Goal: Transaction & Acquisition: Purchase product/service

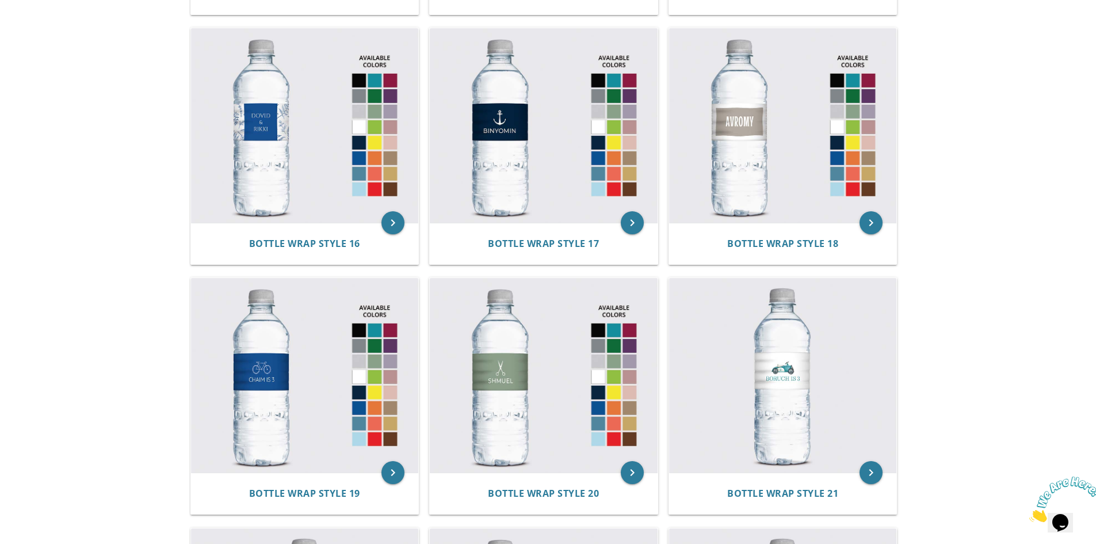
scroll to position [1553, 0]
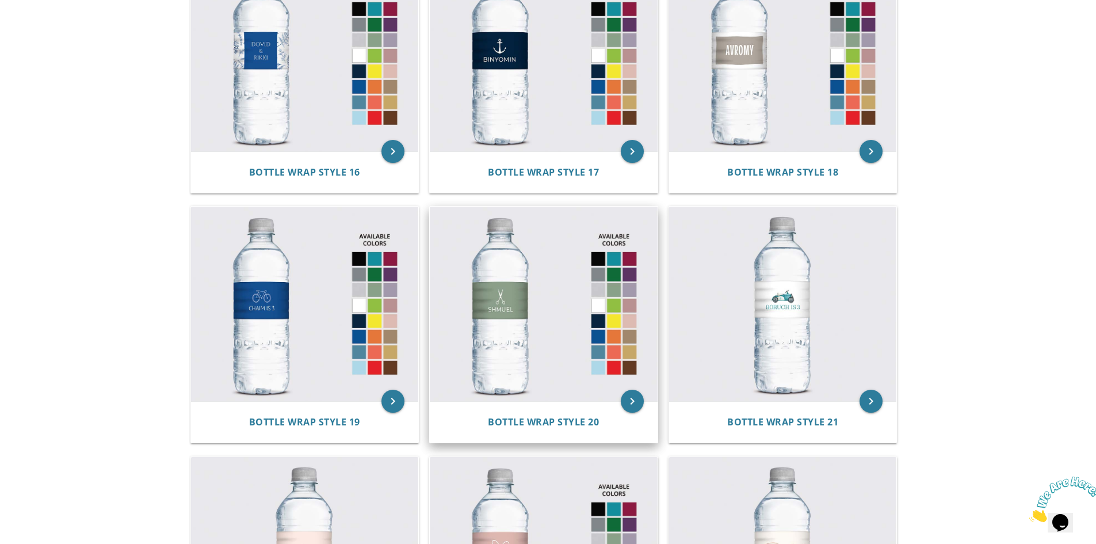
click at [539, 306] on img at bounding box center [544, 303] width 228 height 194
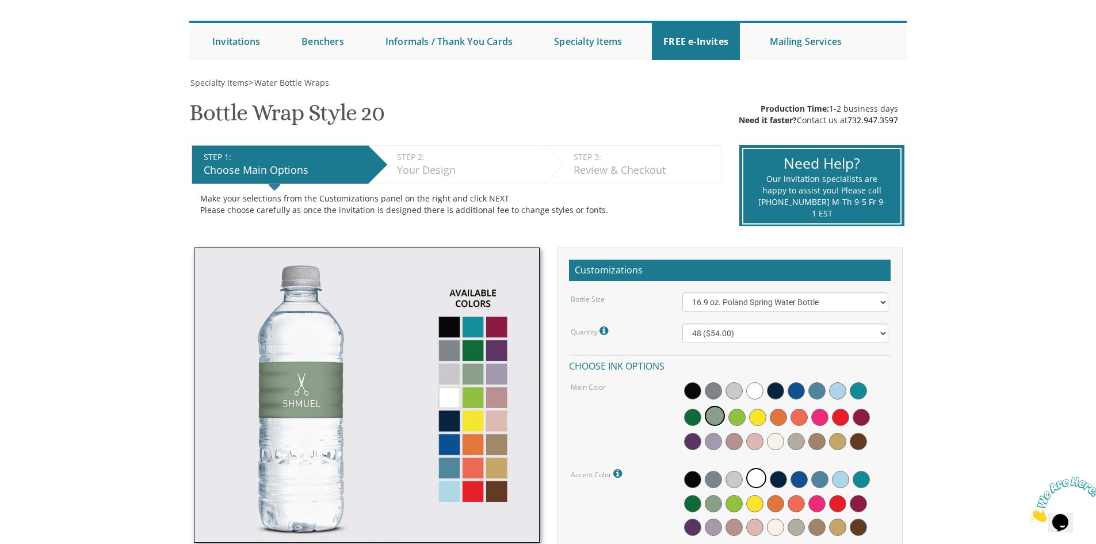
scroll to position [115, 0]
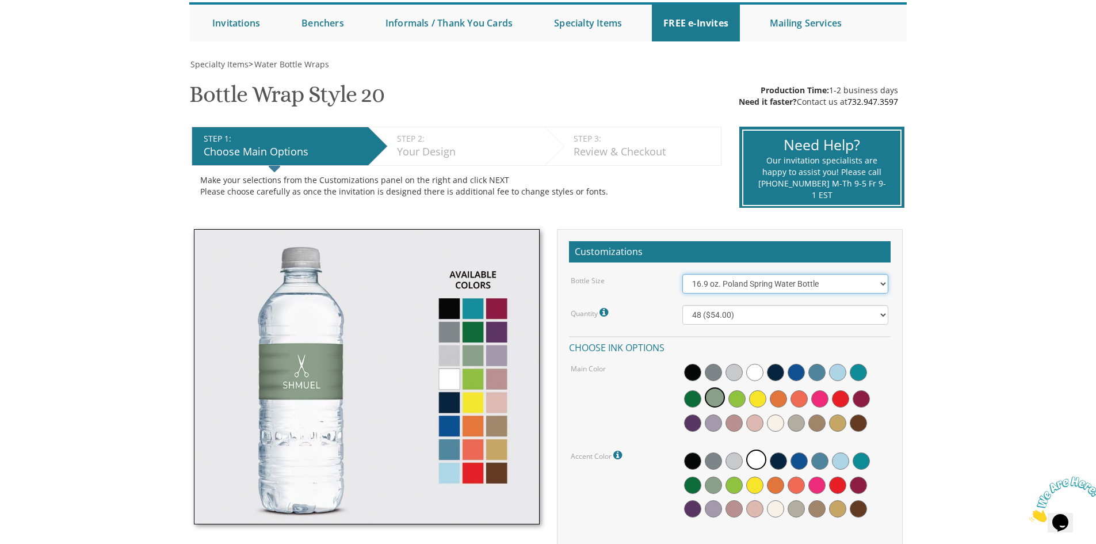
click at [722, 290] on select "16.9 oz. Poland Spring Water Bottle 13.5 oz. Fred Water Bottle" at bounding box center [785, 284] width 206 height 20
click at [682, 274] on select "16.9 oz. Poland Spring Water Bottle 13.5 oz. Fred Water Bottle" at bounding box center [785, 284] width 206 height 20
click at [739, 286] on select "16.9 oz. Poland Spring Water Bottle 13.5 oz. Fred Water Bottle" at bounding box center [785, 284] width 206 height 20
select select "16.9 oz. Poland Spring Water Bottle"
click at [682, 274] on select "16.9 oz. Poland Spring Water Bottle 13.5 oz. Fred Water Bottle" at bounding box center [785, 284] width 206 height 20
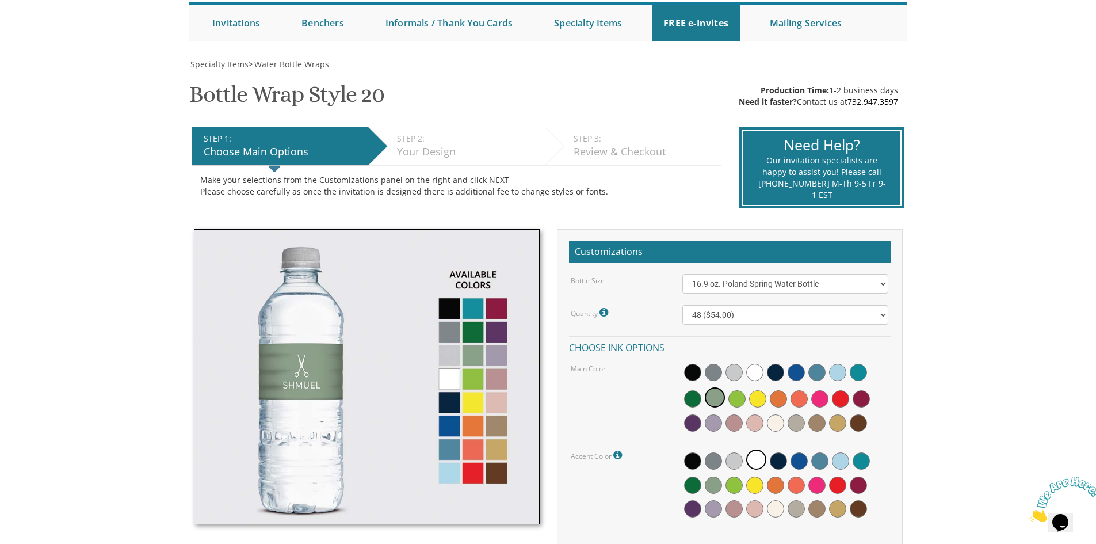
click at [308, 385] on img at bounding box center [367, 376] width 346 height 295
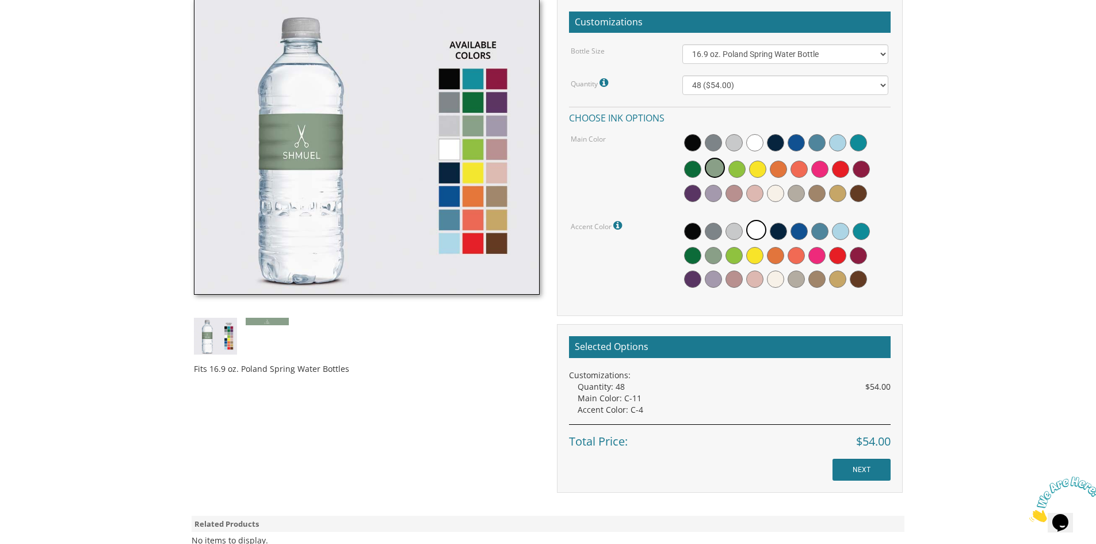
scroll to position [345, 0]
click at [274, 320] on img at bounding box center [267, 320] width 43 height 7
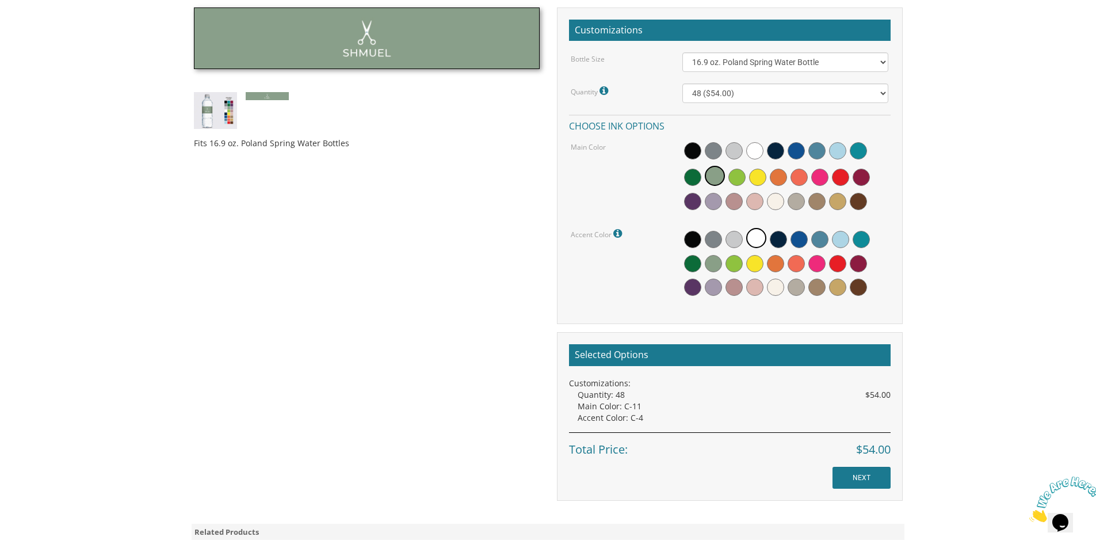
scroll to position [173, 0]
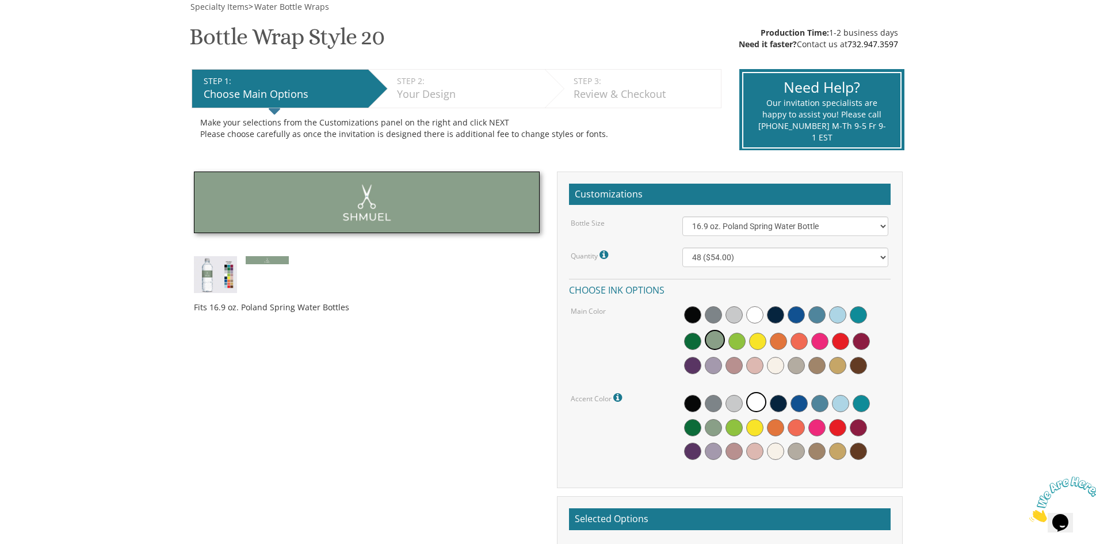
click at [409, 231] on img at bounding box center [367, 202] width 346 height 62
click at [441, 206] on img at bounding box center [367, 202] width 346 height 62
click at [273, 257] on img at bounding box center [267, 259] width 43 height 7
click at [227, 274] on img at bounding box center [215, 274] width 43 height 37
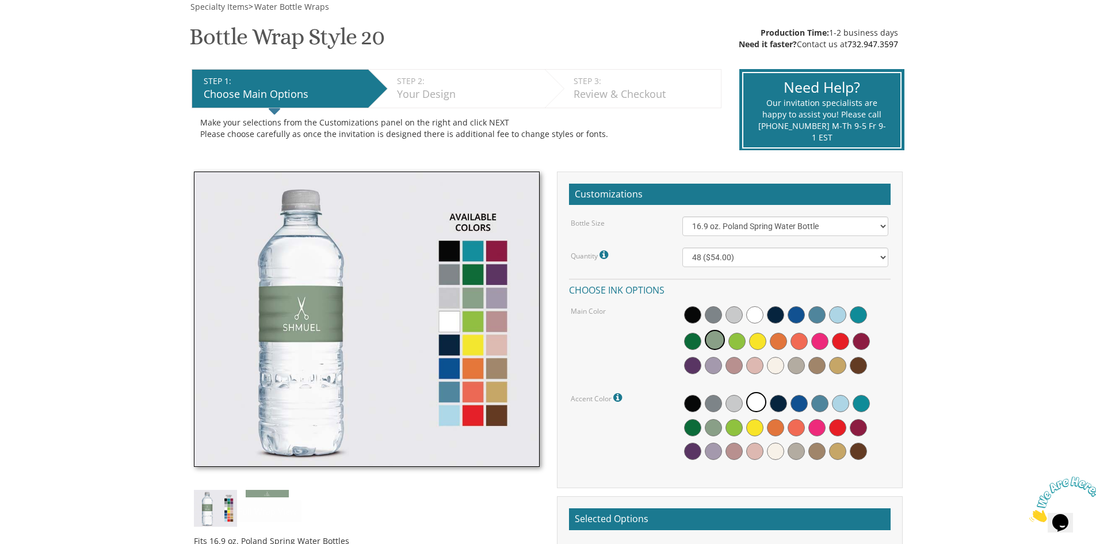
click at [280, 499] on div "Fits 16.9 oz. Poland Spring Water Bottles" at bounding box center [366, 363] width 363 height 384
click at [278, 491] on img at bounding box center [267, 492] width 43 height 7
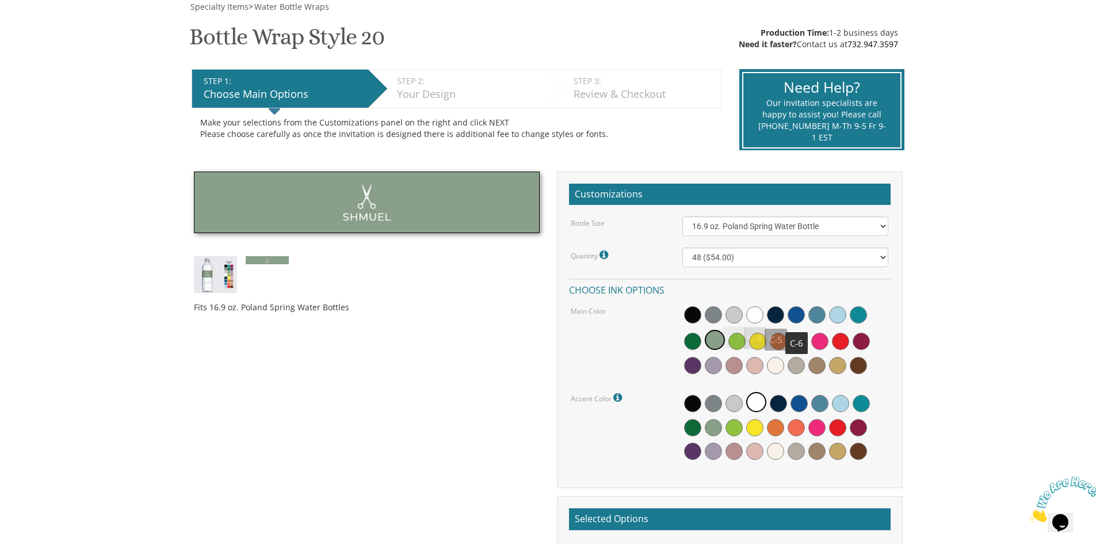
click at [789, 317] on span at bounding box center [795, 314] width 17 height 17
click at [812, 346] on span at bounding box center [816, 340] width 17 height 17
click at [793, 417] on div at bounding box center [785, 427] width 206 height 74
click at [799, 401] on span at bounding box center [798, 403] width 17 height 17
click at [743, 410] on div at bounding box center [785, 427] width 206 height 74
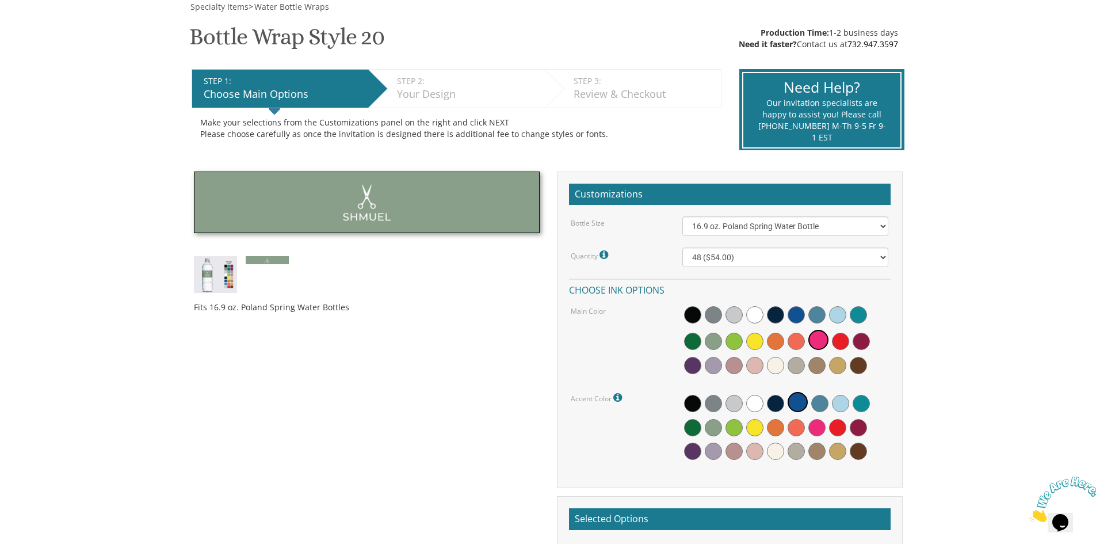
click at [765, 441] on div at bounding box center [785, 427] width 206 height 74
click at [817, 439] on div at bounding box center [785, 427] width 206 height 74
click at [850, 430] on span at bounding box center [858, 427] width 17 height 17
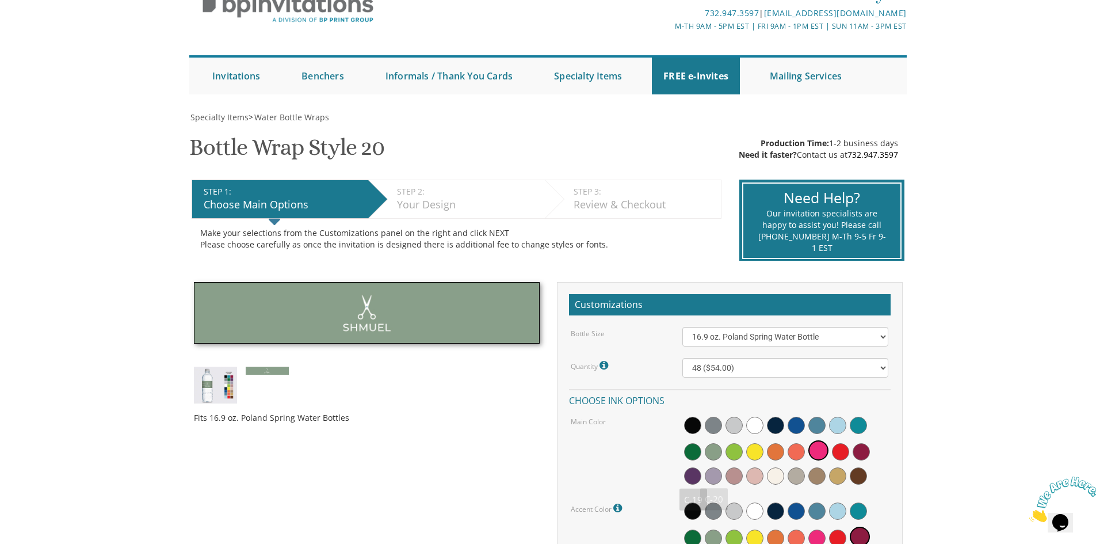
scroll to position [58, 0]
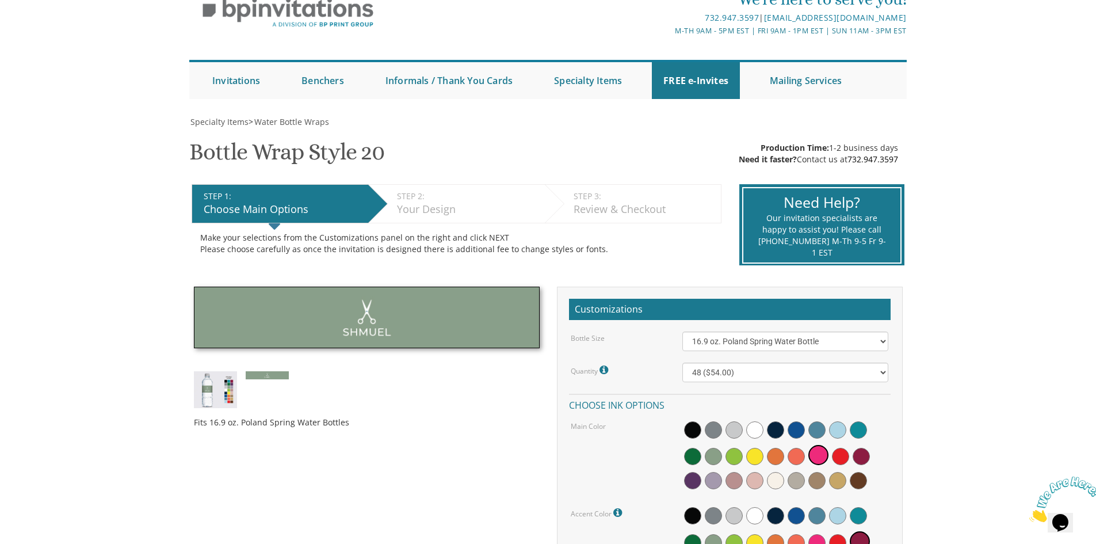
drag, startPoint x: 40, startPoint y: 132, endPoint x: 54, endPoint y: 102, distance: 33.2
click at [40, 132] on body "My Cart {{shoppingcart.totalQuantityDisplay}} Total: {{shoppingcart.subtotal}} …" at bounding box center [548, 513] width 1096 height 1142
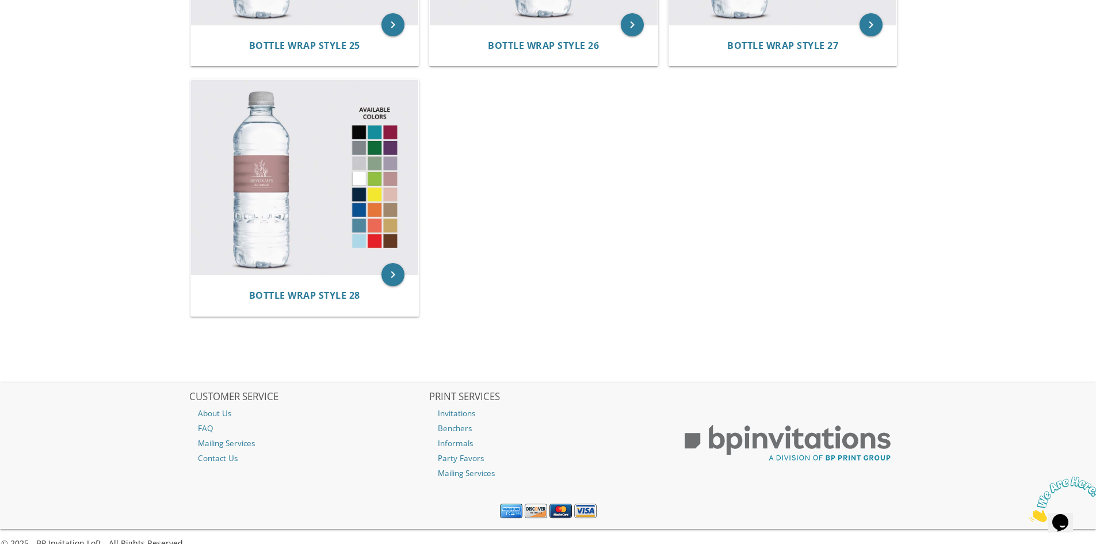
scroll to position [2446, 0]
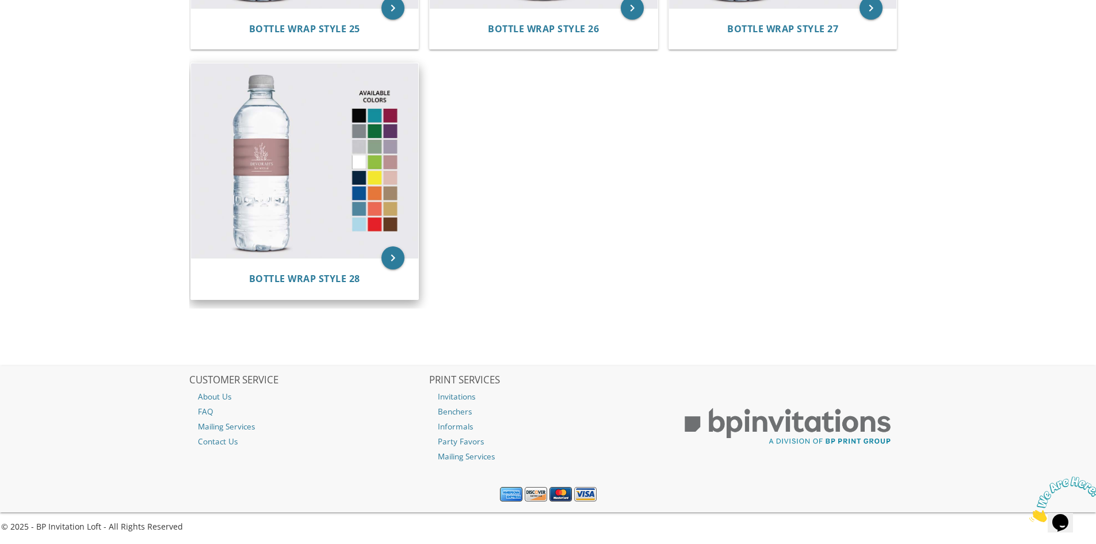
click at [270, 190] on img at bounding box center [305, 160] width 228 height 194
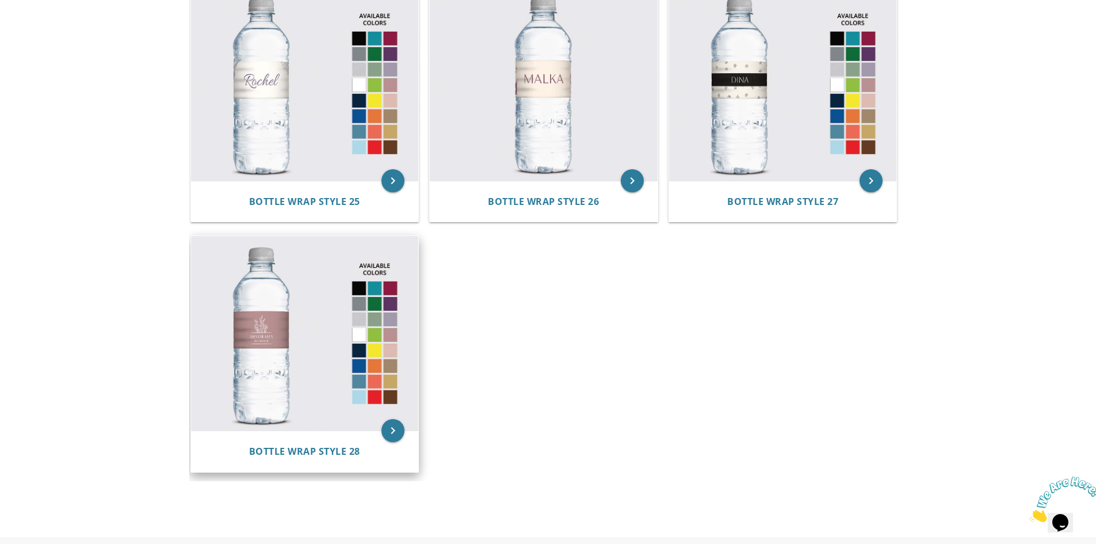
click at [286, 346] on img at bounding box center [305, 333] width 228 height 194
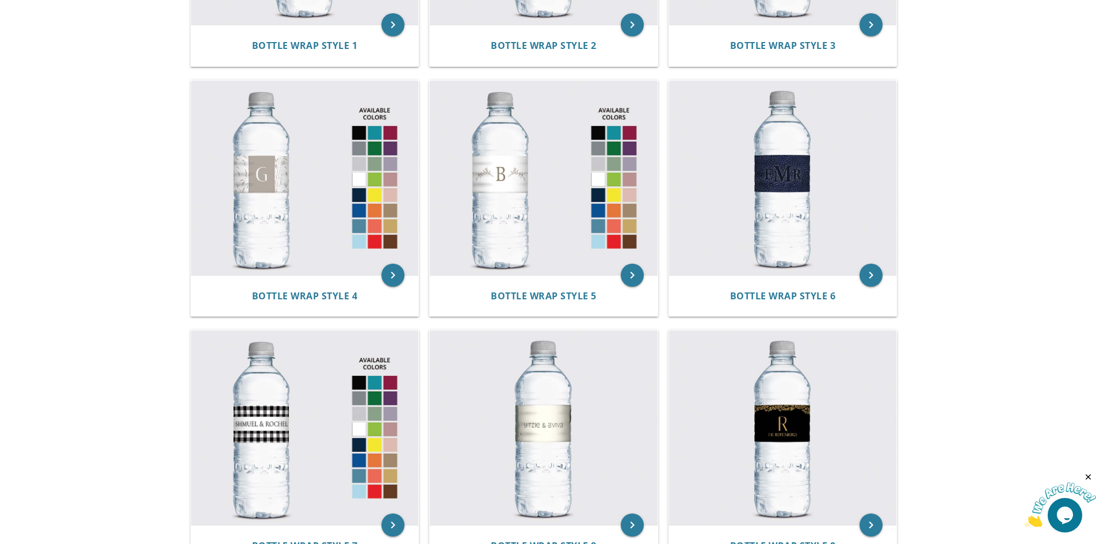
scroll to position [375, 0]
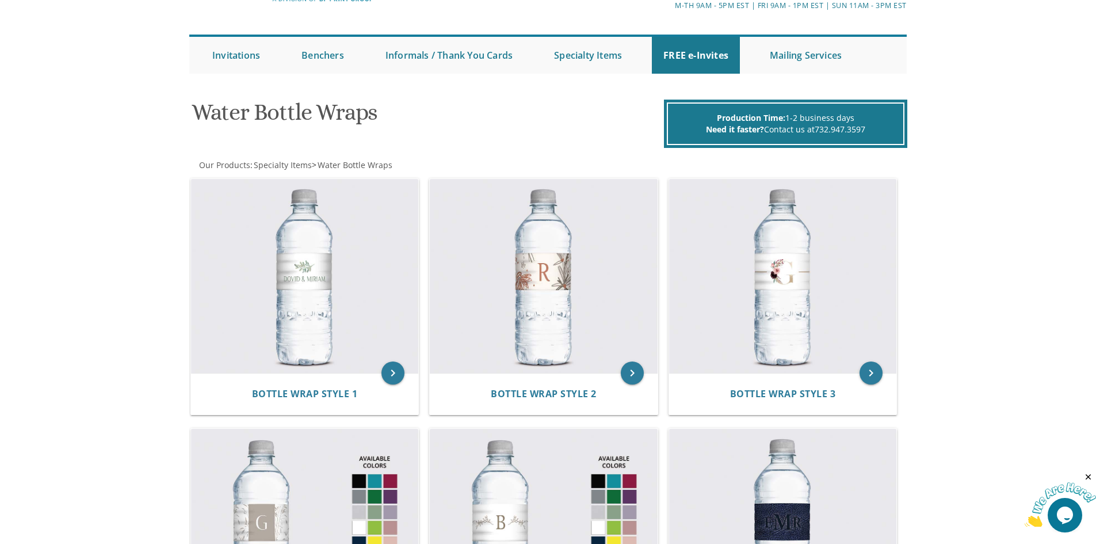
scroll to position [0, 0]
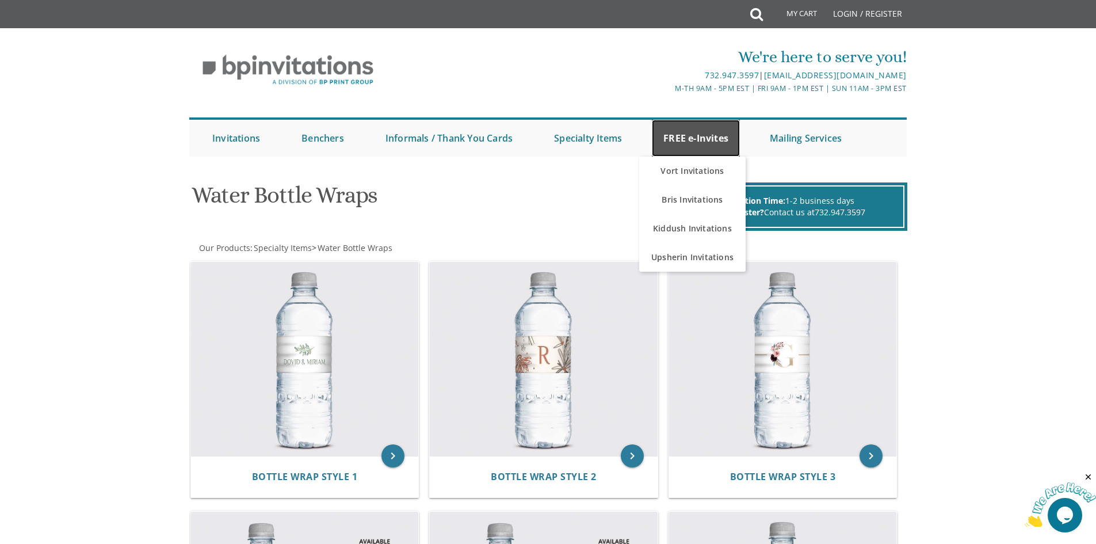
click at [722, 138] on link "FREE e-Invites" at bounding box center [696, 138] width 88 height 37
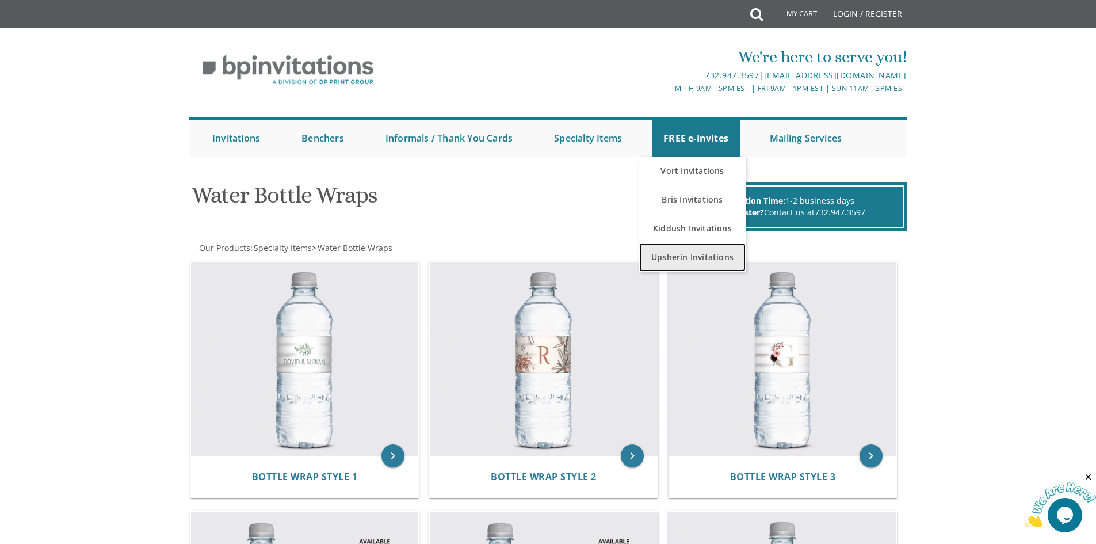
click at [716, 259] on link "Upsherin Invitations" at bounding box center [692, 257] width 106 height 29
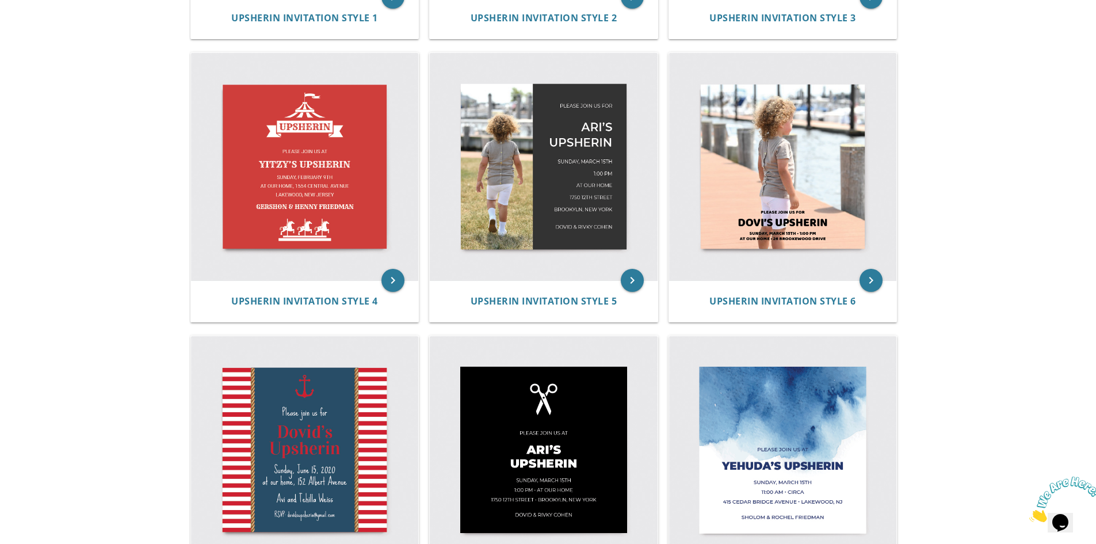
scroll to position [437, 0]
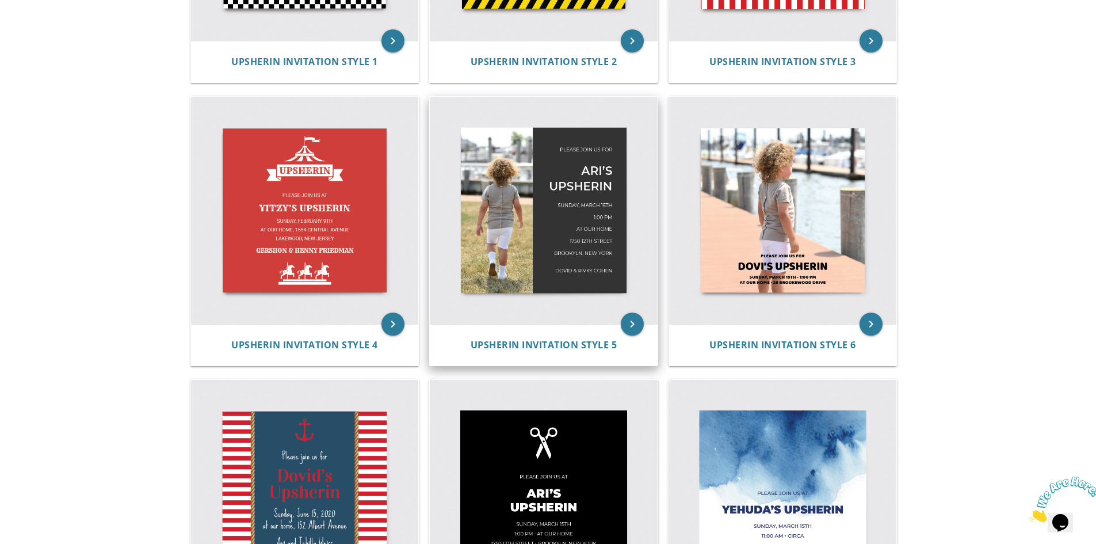
click at [499, 197] on img at bounding box center [544, 211] width 228 height 228
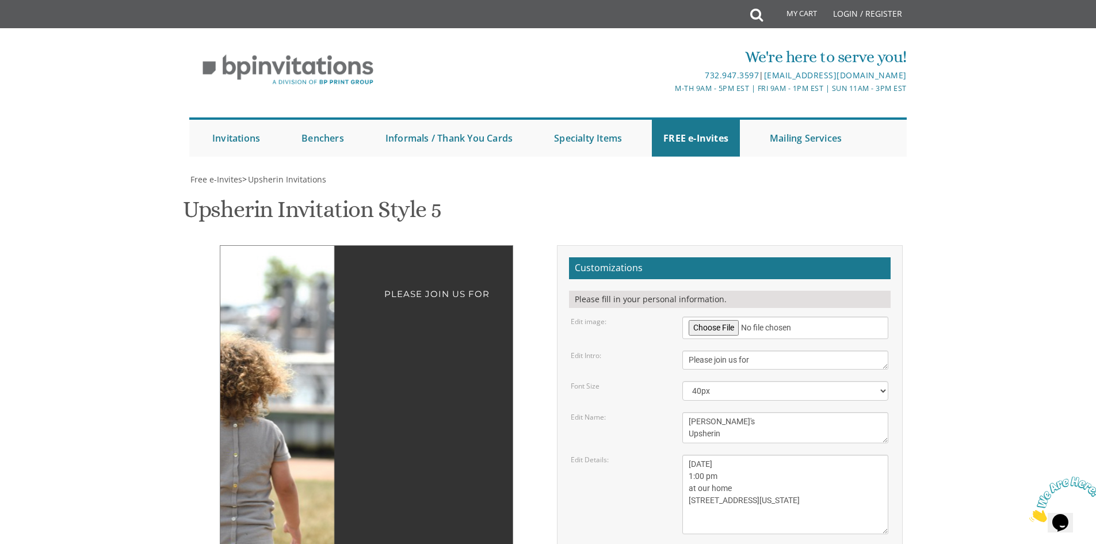
scroll to position [230, 0]
drag, startPoint x: 372, startPoint y: 252, endPoint x: 398, endPoint y: 246, distance: 26.6
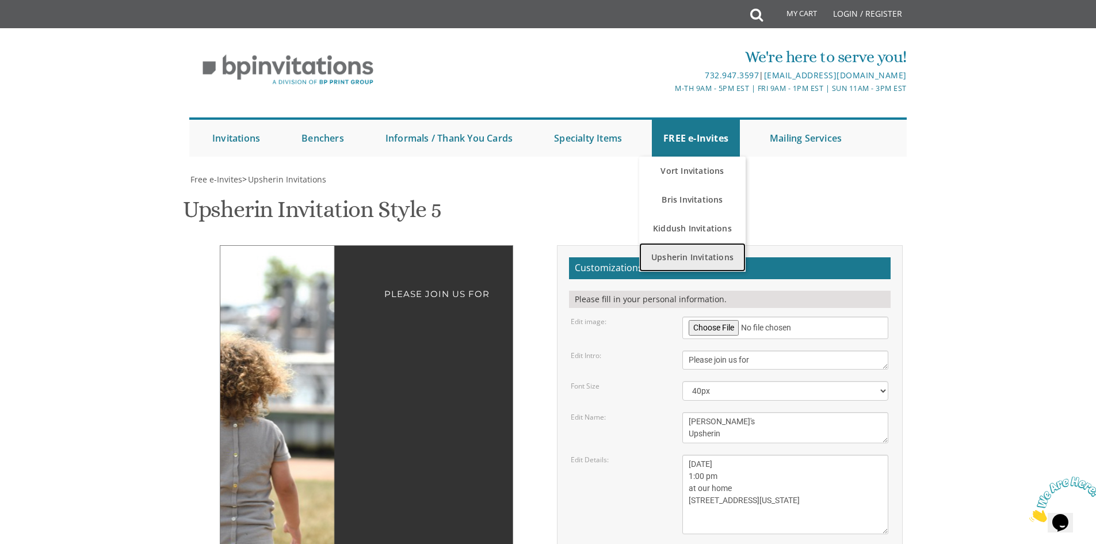
click at [679, 256] on link "Upsherin Invitations" at bounding box center [692, 257] width 106 height 29
click at [702, 250] on link "Upsherin Invitations" at bounding box center [692, 257] width 106 height 29
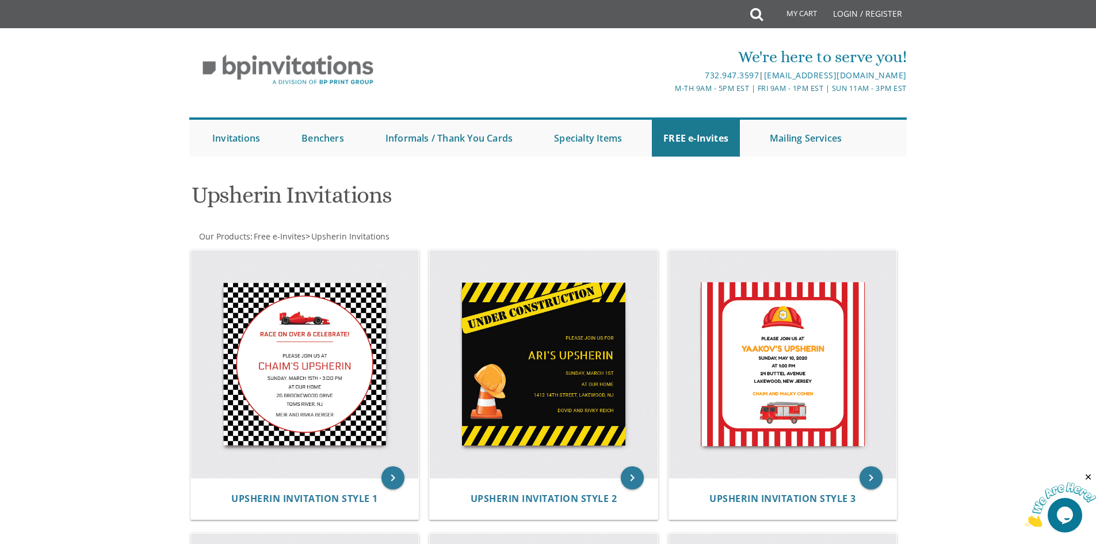
click at [590, 142] on link "Specialty Items" at bounding box center [587, 138] width 91 height 37
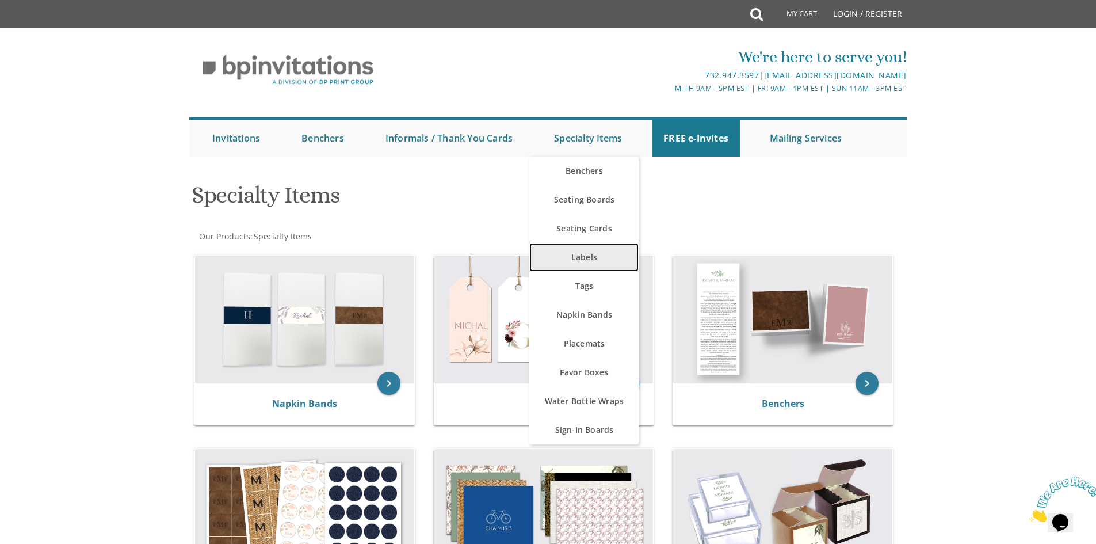
click at [585, 253] on link "Labels" at bounding box center [583, 257] width 109 height 29
click at [586, 255] on link "Labels" at bounding box center [583, 257] width 109 height 29
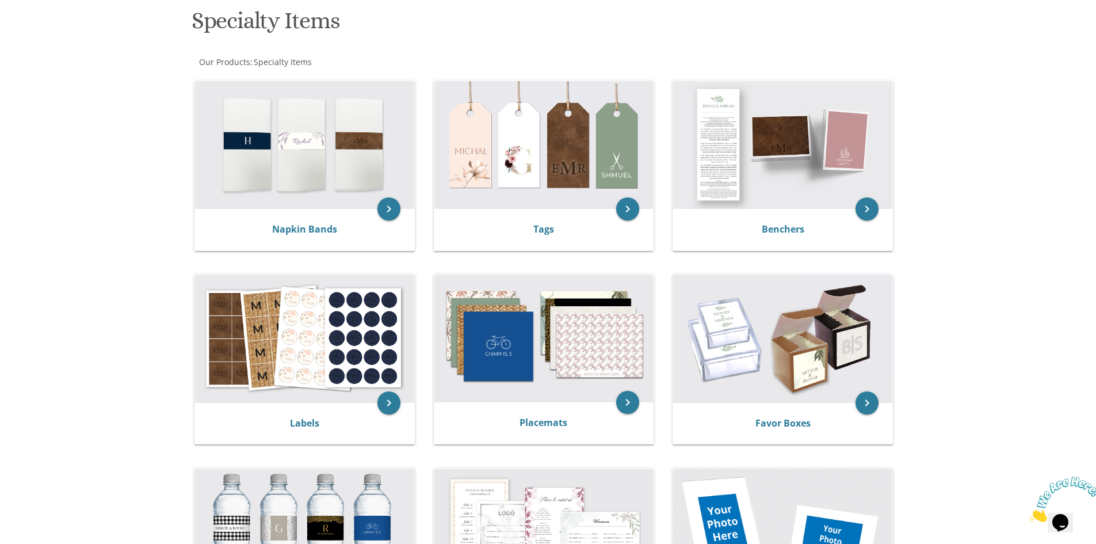
scroll to position [230, 0]
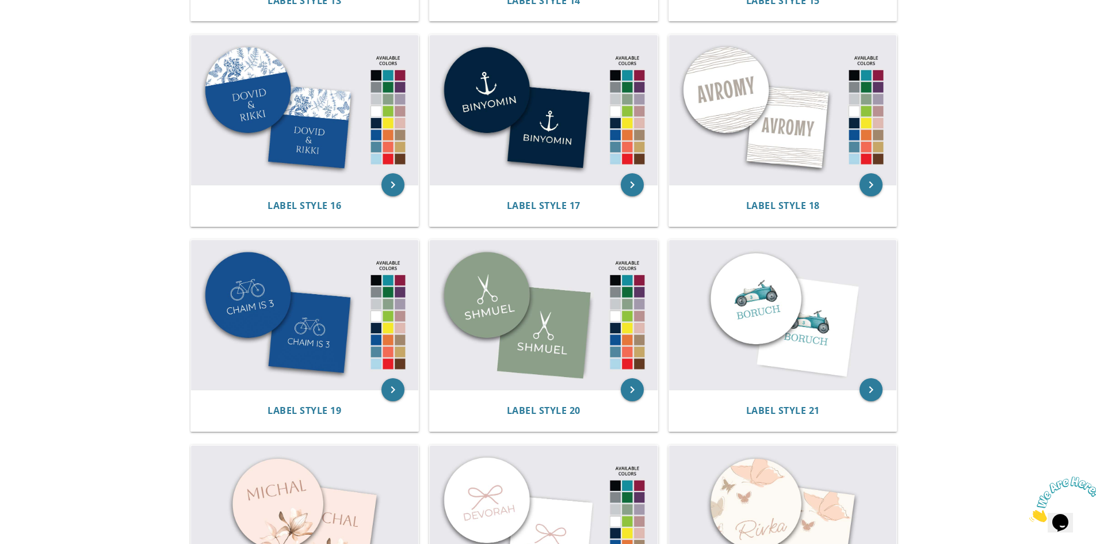
scroll to position [1250, 0]
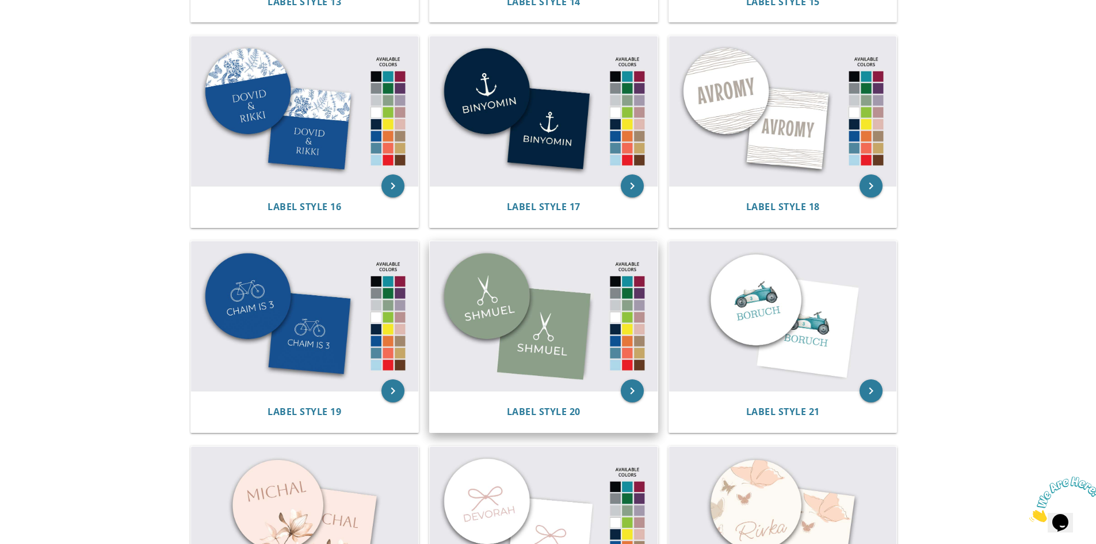
click at [518, 344] on img at bounding box center [544, 316] width 228 height 150
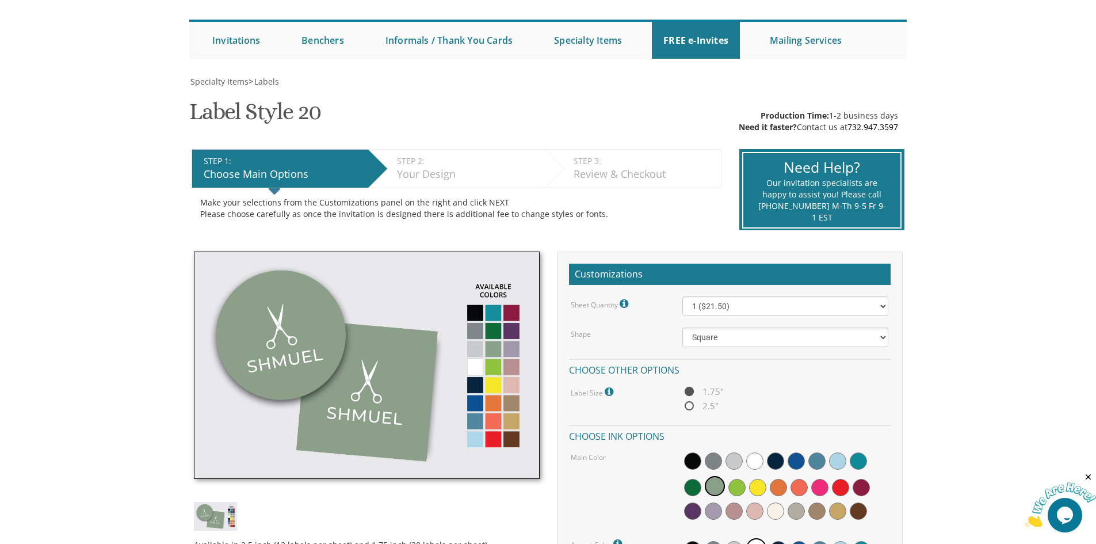
scroll to position [115, 0]
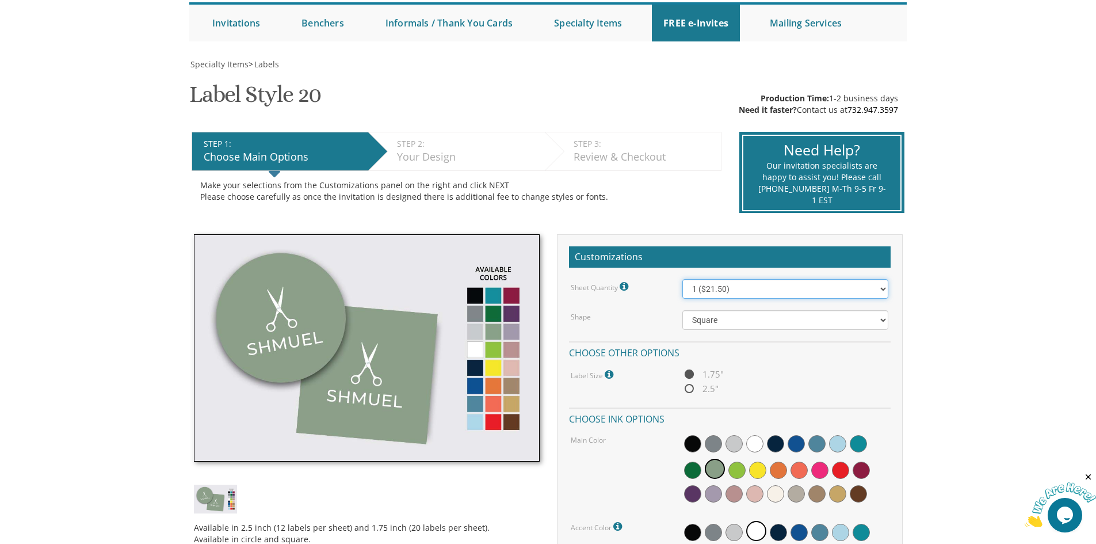
click at [783, 294] on select "1 ($21.50) 2 ($25.00) 3 ($28.50) 4 ($32.00) 5 ($35.50) 6 ($39.00) 7 ($42.50) 8 …" at bounding box center [785, 289] width 206 height 20
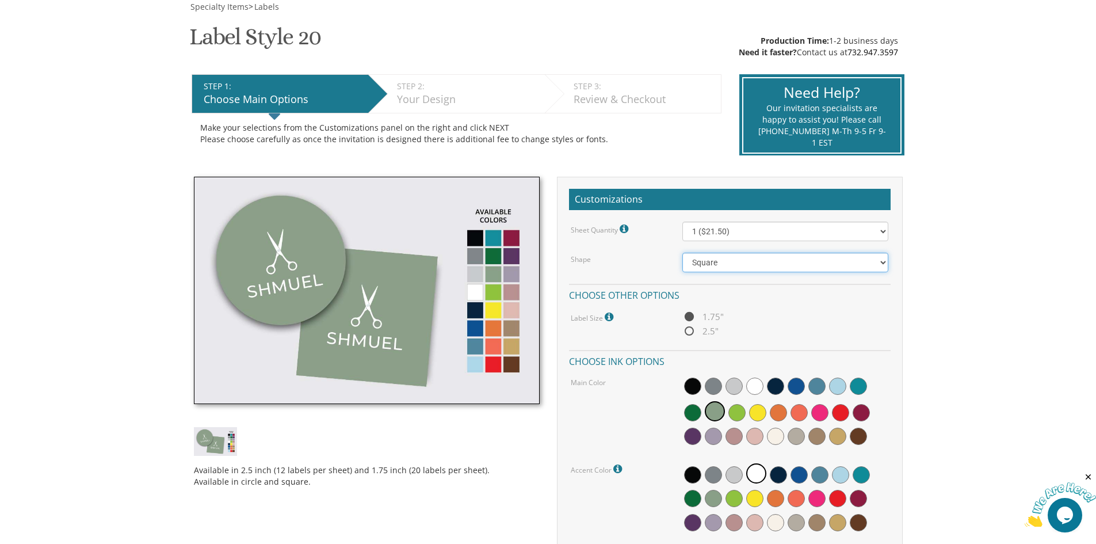
click at [745, 261] on select "Square Circle" at bounding box center [785, 263] width 206 height 20
select select "url("/store/pc/invitations/parts/circle.jpg")"
click at [682, 253] on select "Square Circle" at bounding box center [785, 263] width 206 height 20
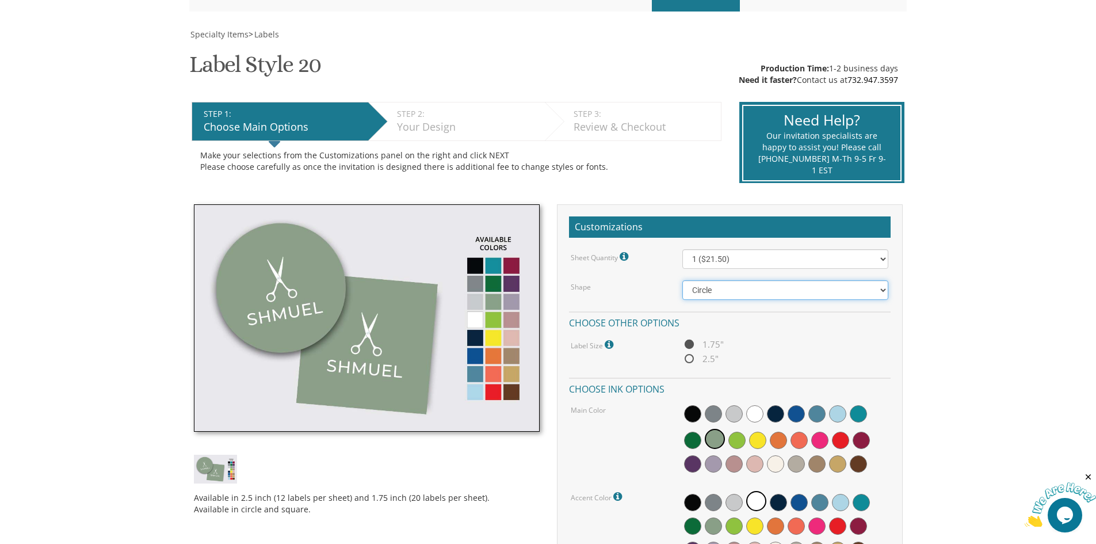
scroll to position [37, 0]
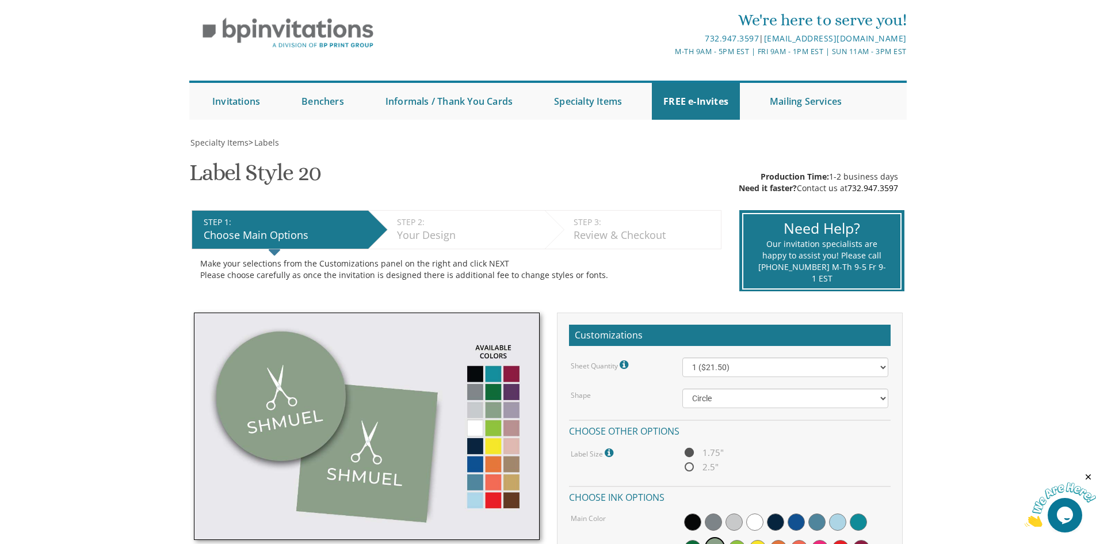
click at [339, 442] on img at bounding box center [367, 426] width 346 height 228
click at [311, 427] on img at bounding box center [367, 426] width 346 height 228
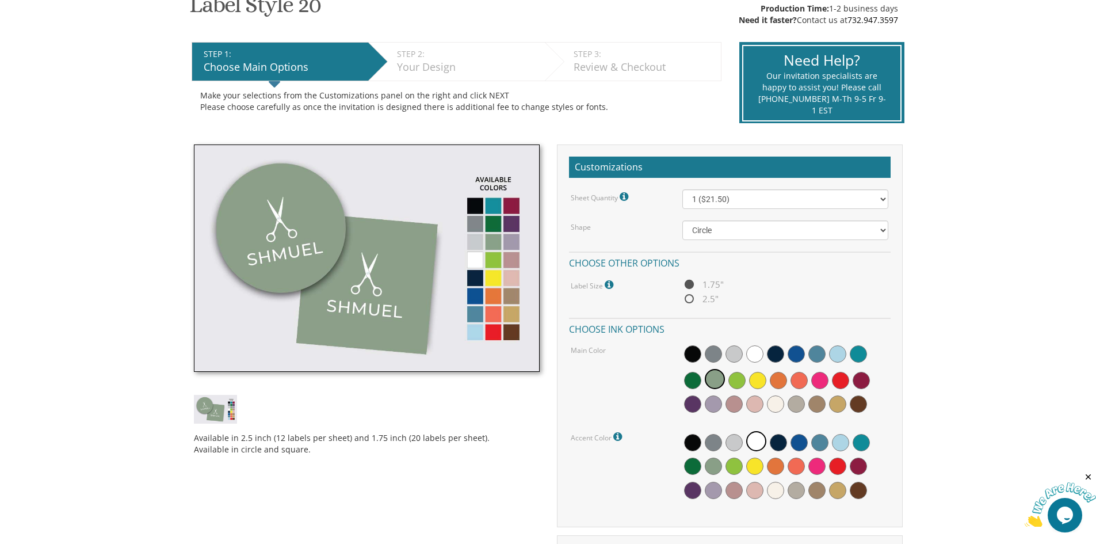
scroll to position [209, 0]
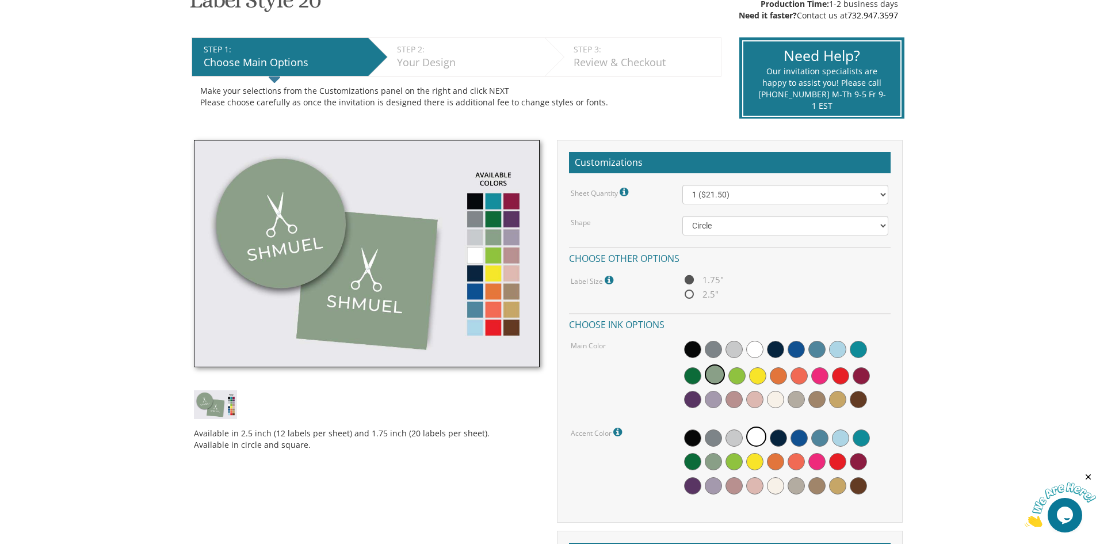
click at [217, 414] on img at bounding box center [215, 404] width 43 height 28
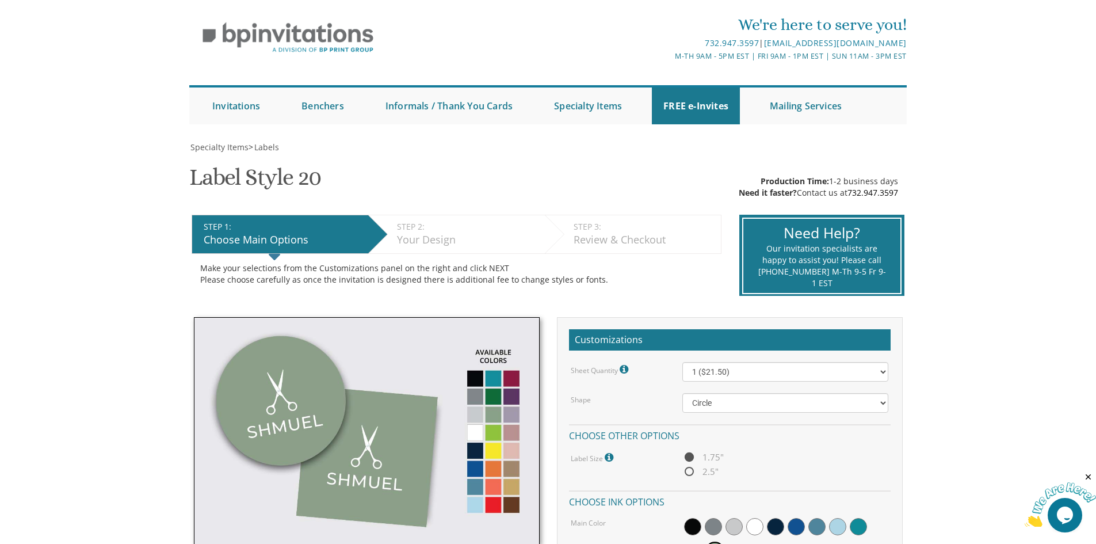
scroll to position [115, 0]
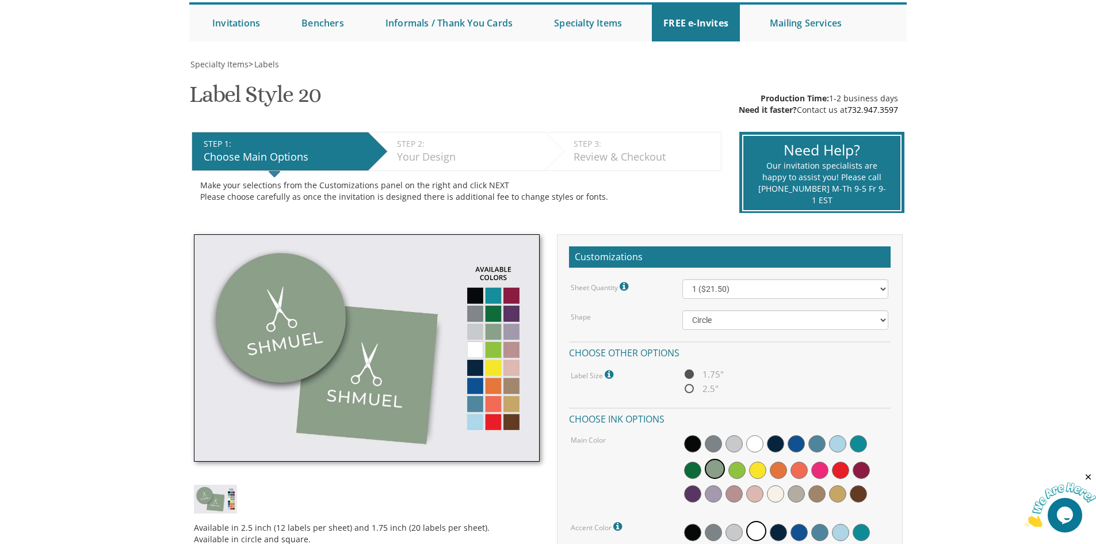
click at [470, 382] on img at bounding box center [367, 348] width 346 height 228
click at [475, 387] on img at bounding box center [367, 348] width 346 height 228
click at [475, 391] on img at bounding box center [367, 348] width 346 height 228
click at [473, 370] on img at bounding box center [367, 348] width 346 height 228
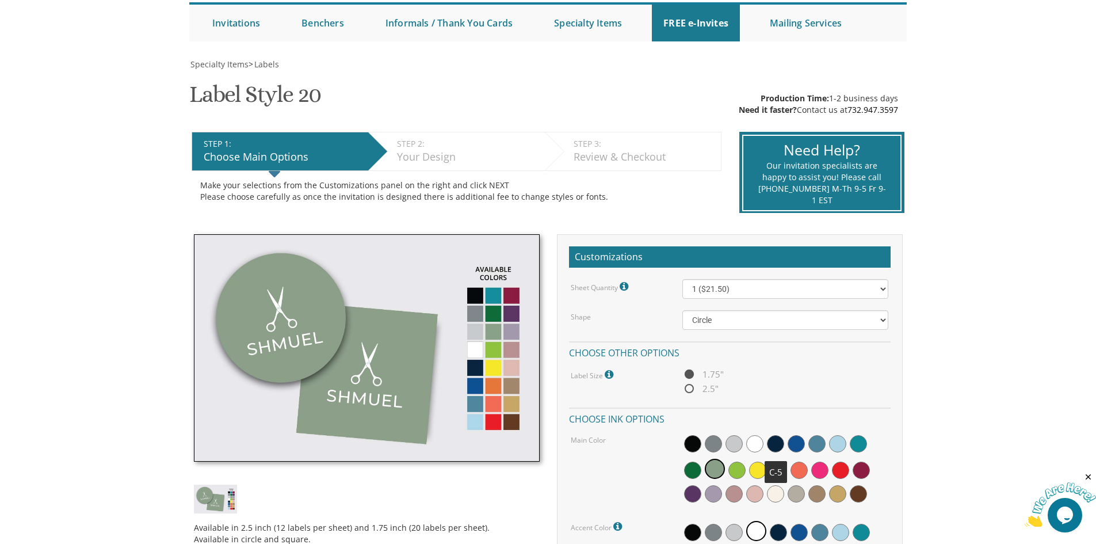
click at [770, 442] on span at bounding box center [775, 443] width 17 height 17
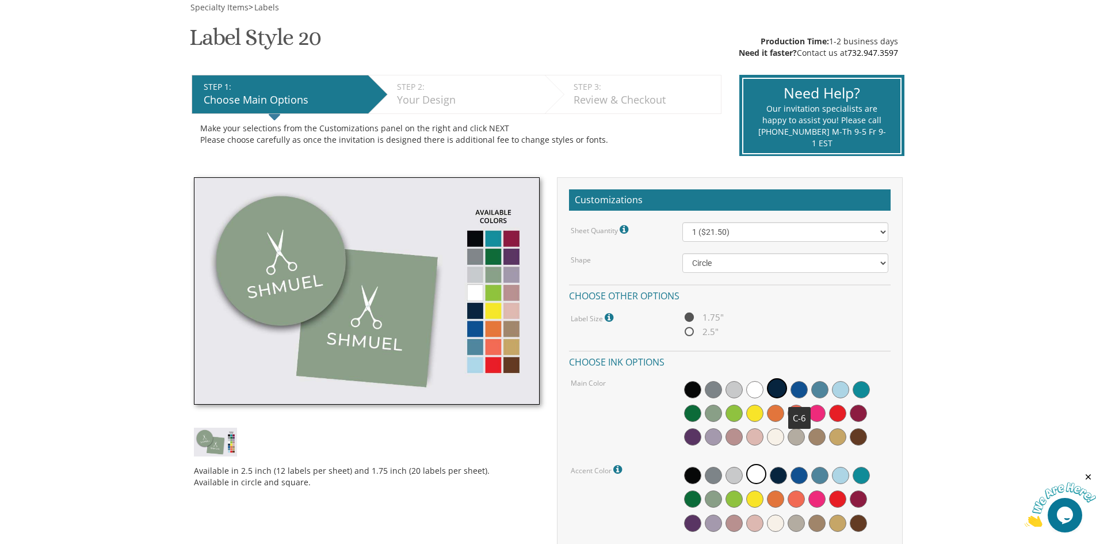
scroll to position [173, 0]
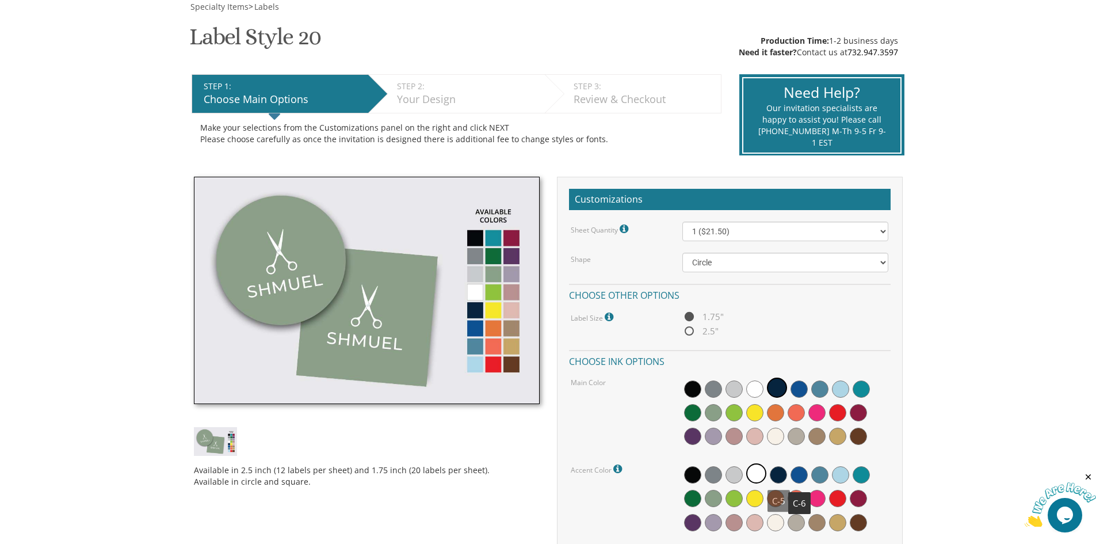
click at [778, 476] on span at bounding box center [778, 474] width 17 height 17
click at [801, 475] on span at bounding box center [798, 474] width 17 height 17
click at [756, 388] on span at bounding box center [754, 388] width 17 height 17
click at [804, 475] on span at bounding box center [797, 473] width 20 height 20
click at [311, 336] on img at bounding box center [367, 291] width 346 height 228
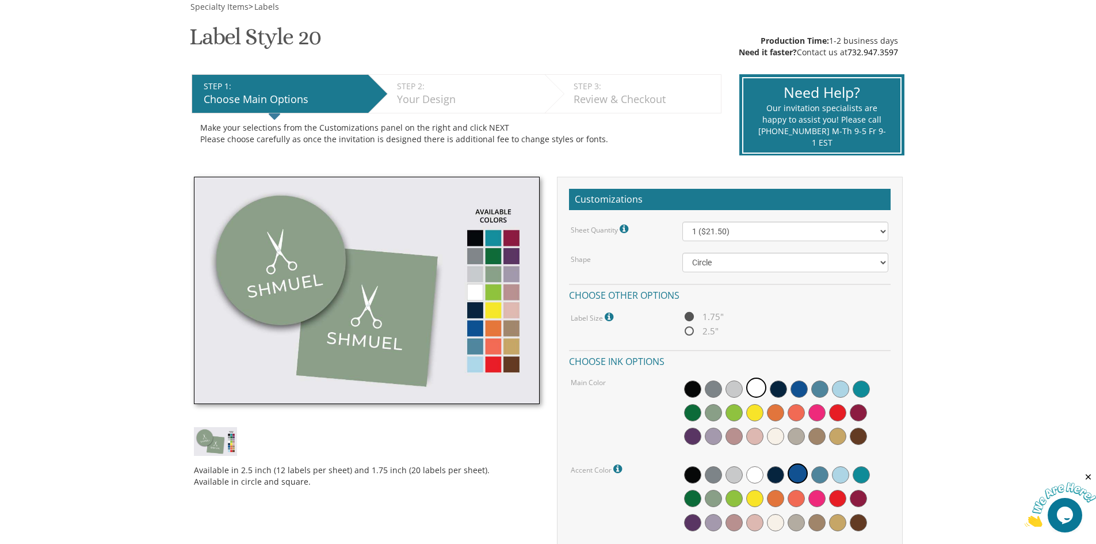
click at [299, 269] on img at bounding box center [367, 291] width 346 height 228
drag, startPoint x: 299, startPoint y: 269, endPoint x: 317, endPoint y: 374, distance: 106.8
click at [317, 374] on img at bounding box center [367, 291] width 346 height 228
click at [228, 437] on img at bounding box center [215, 441] width 43 height 28
click at [327, 343] on img at bounding box center [367, 291] width 346 height 228
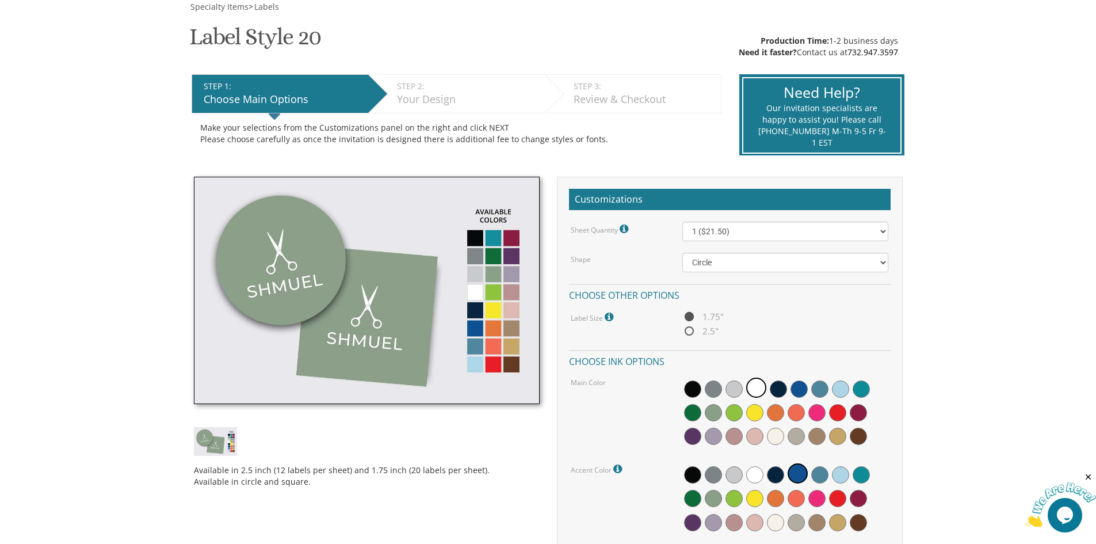
click at [399, 343] on img at bounding box center [367, 291] width 346 height 228
drag, startPoint x: 399, startPoint y: 342, endPoint x: 912, endPoint y: 293, distance: 515.4
click at [912, 293] on div "Available in 2.5 inch (12 labels per sheet) and 1.75 inch (20 labels per sheet)…" at bounding box center [548, 462] width 730 height 570
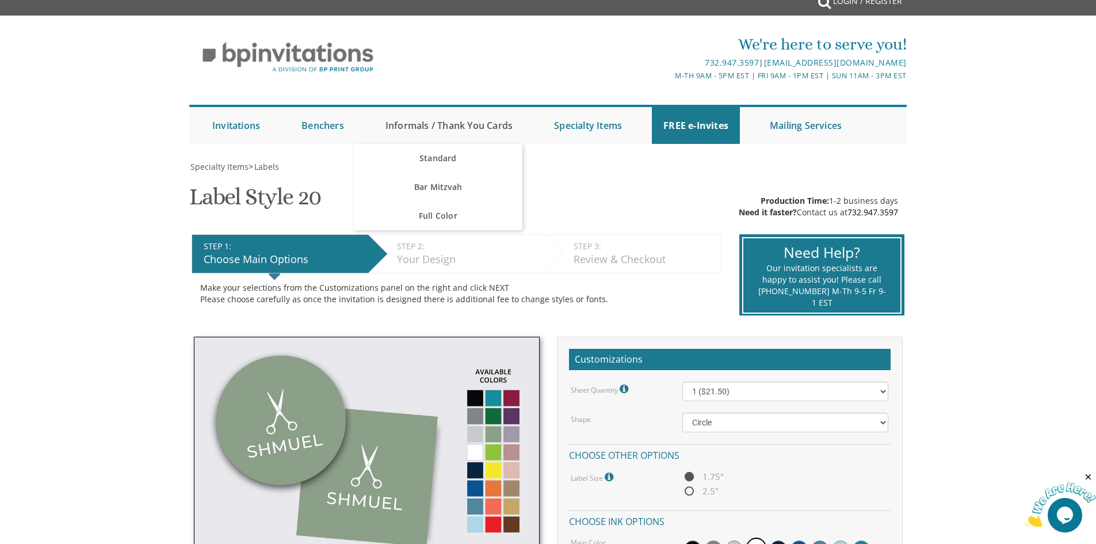
scroll to position [0, 0]
